Goal: Information Seeking & Learning: Learn about a topic

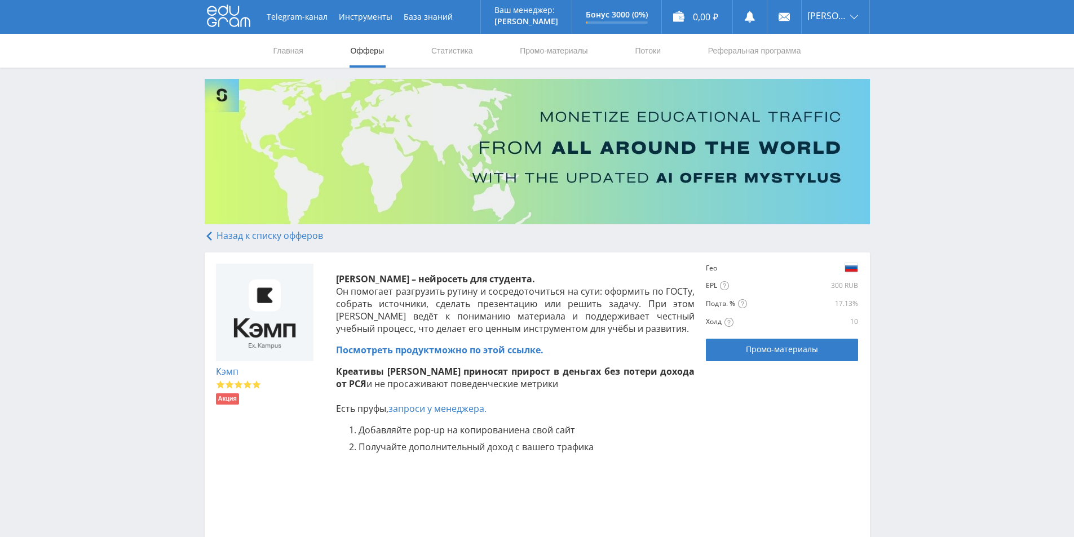
scroll to position [101, 0]
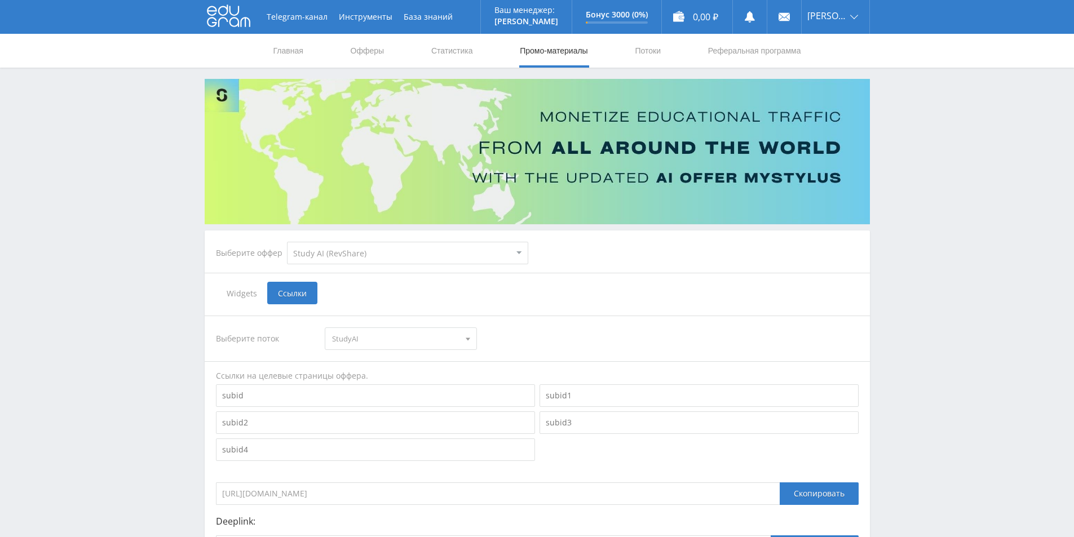
select select "376"
click at [367, 51] on link "Офферы" at bounding box center [368, 51] width 36 height 34
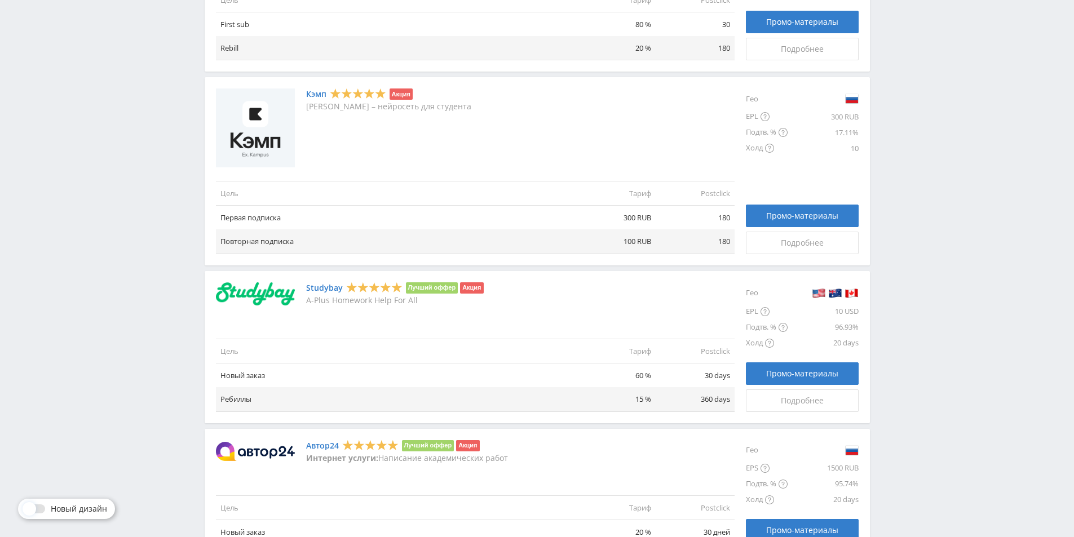
scroll to position [620, 0]
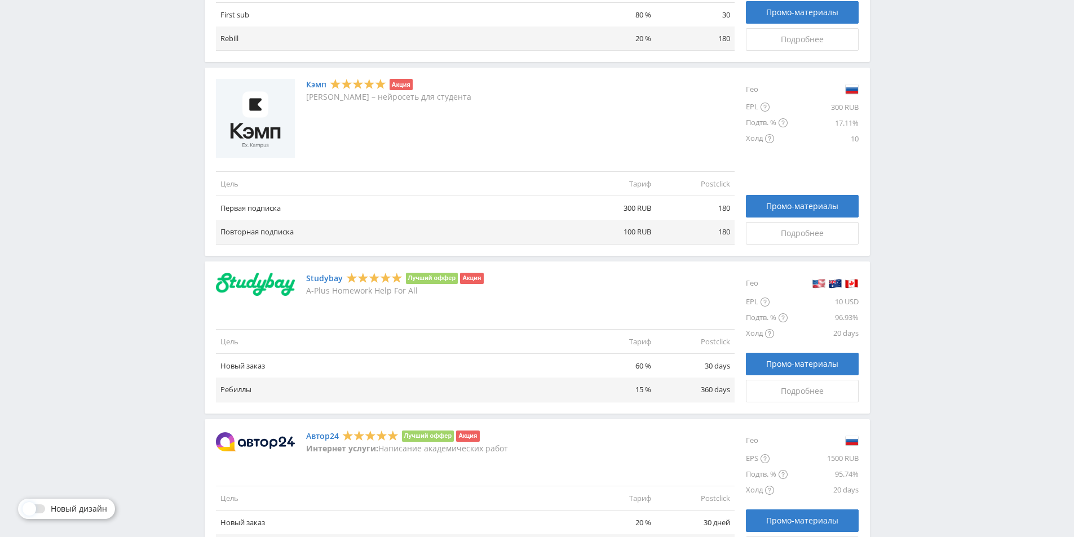
click at [320, 276] on link "Studybay" at bounding box center [324, 278] width 37 height 9
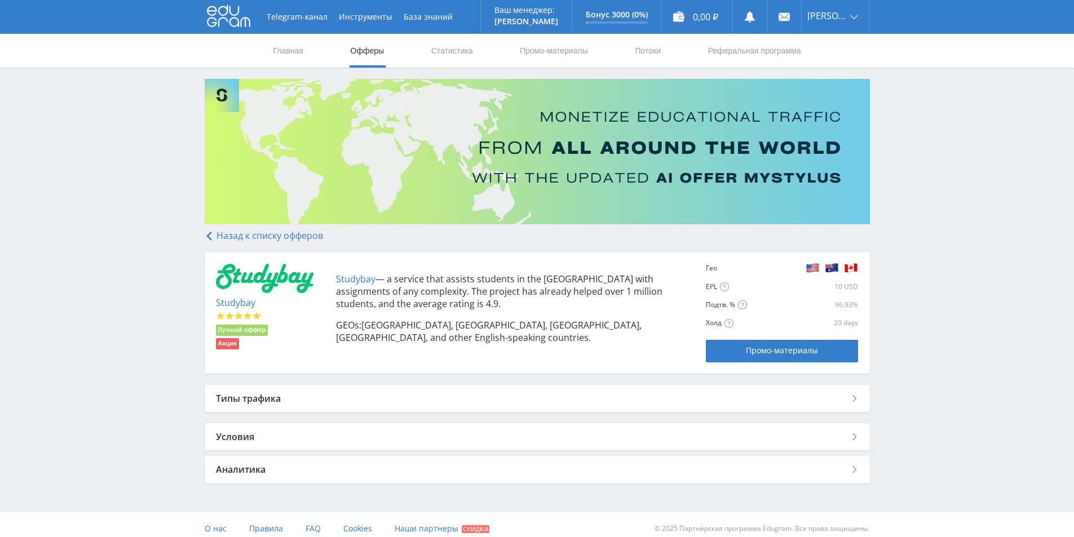
scroll to position [8, 0]
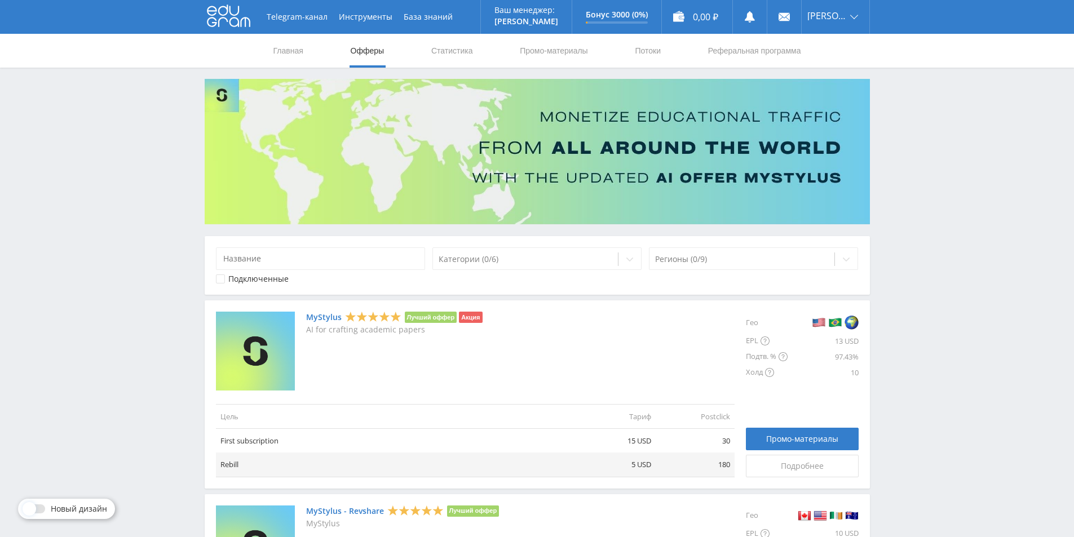
click at [323, 319] on link "MyStylus" at bounding box center [324, 317] width 36 height 9
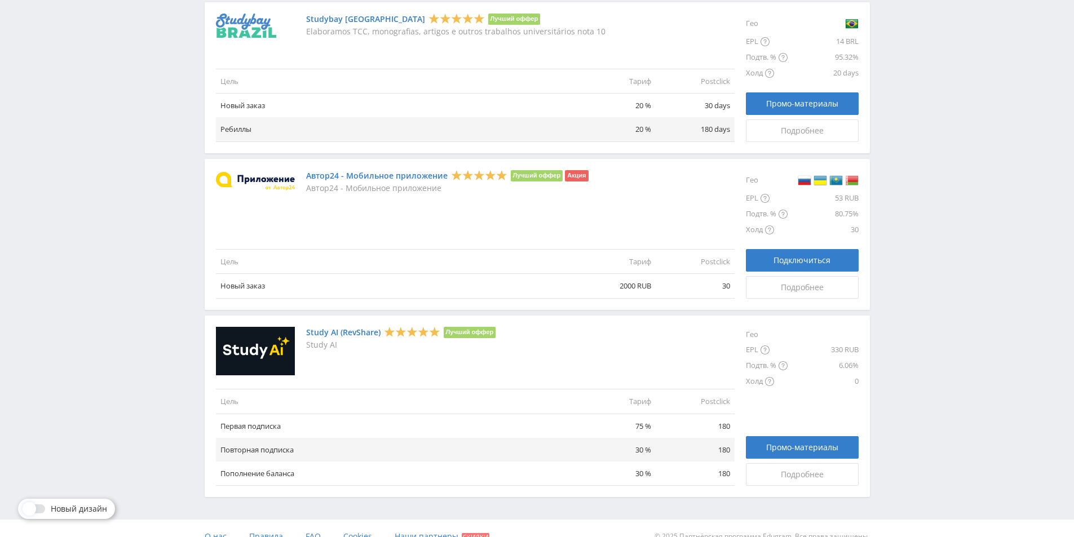
scroll to position [1042, 0]
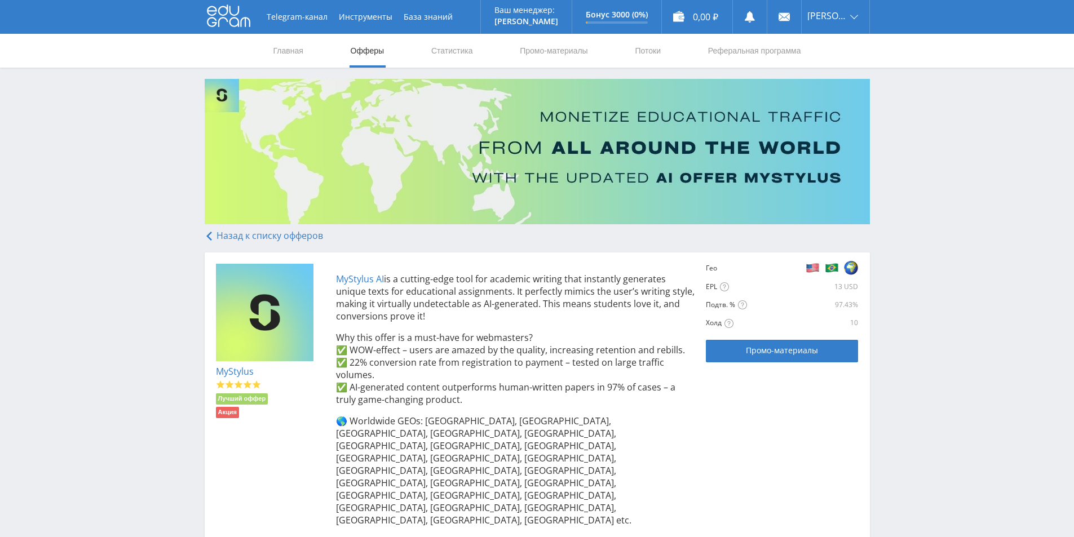
click at [370, 278] on link "MyStylus AI" at bounding box center [360, 279] width 48 height 12
